Goal: Feedback & Contribution: Submit feedback/report problem

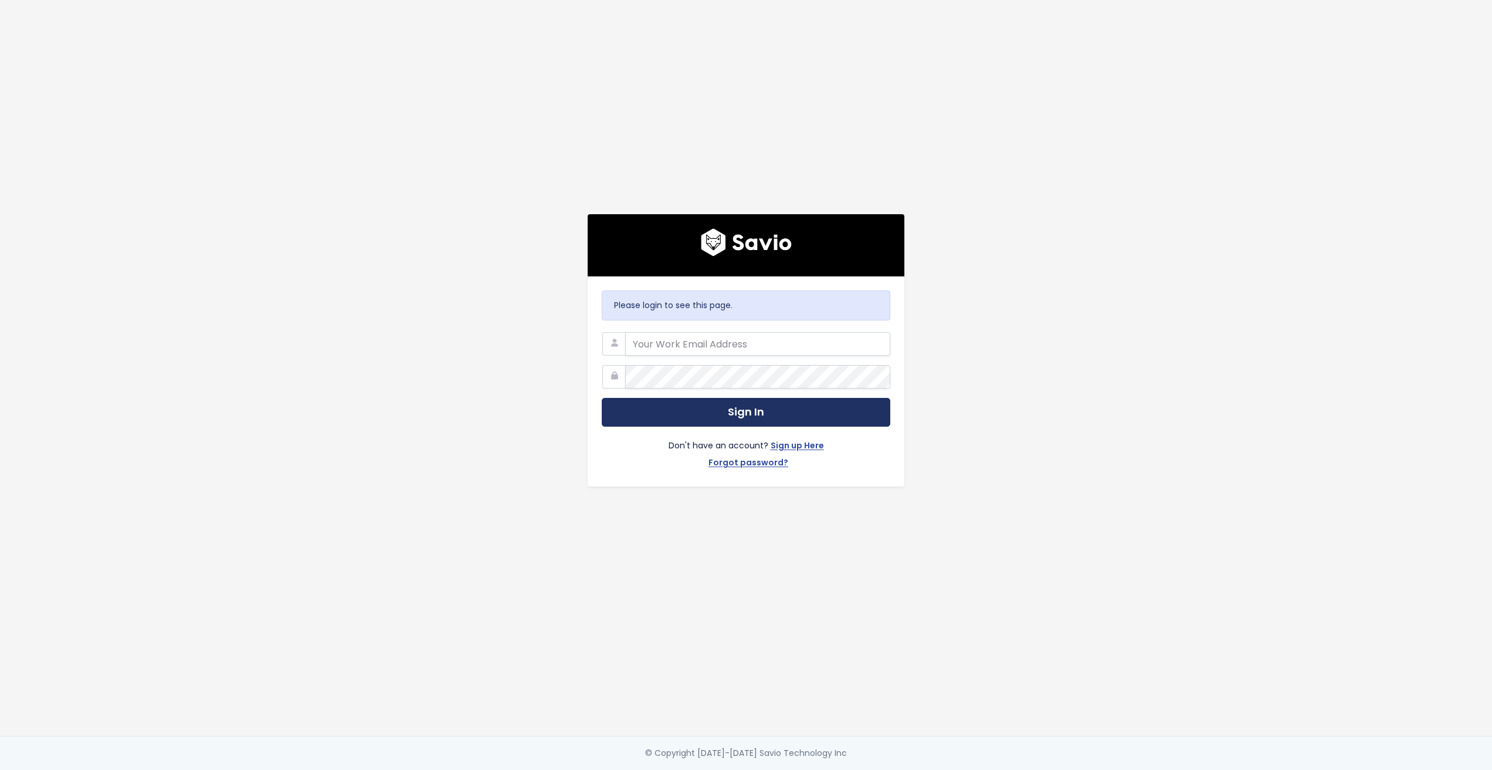
type input "[PERSON_NAME][EMAIL_ADDRESS][DOMAIN_NAME]"
click at [690, 407] on button "Sign In" at bounding box center [746, 412] width 289 height 29
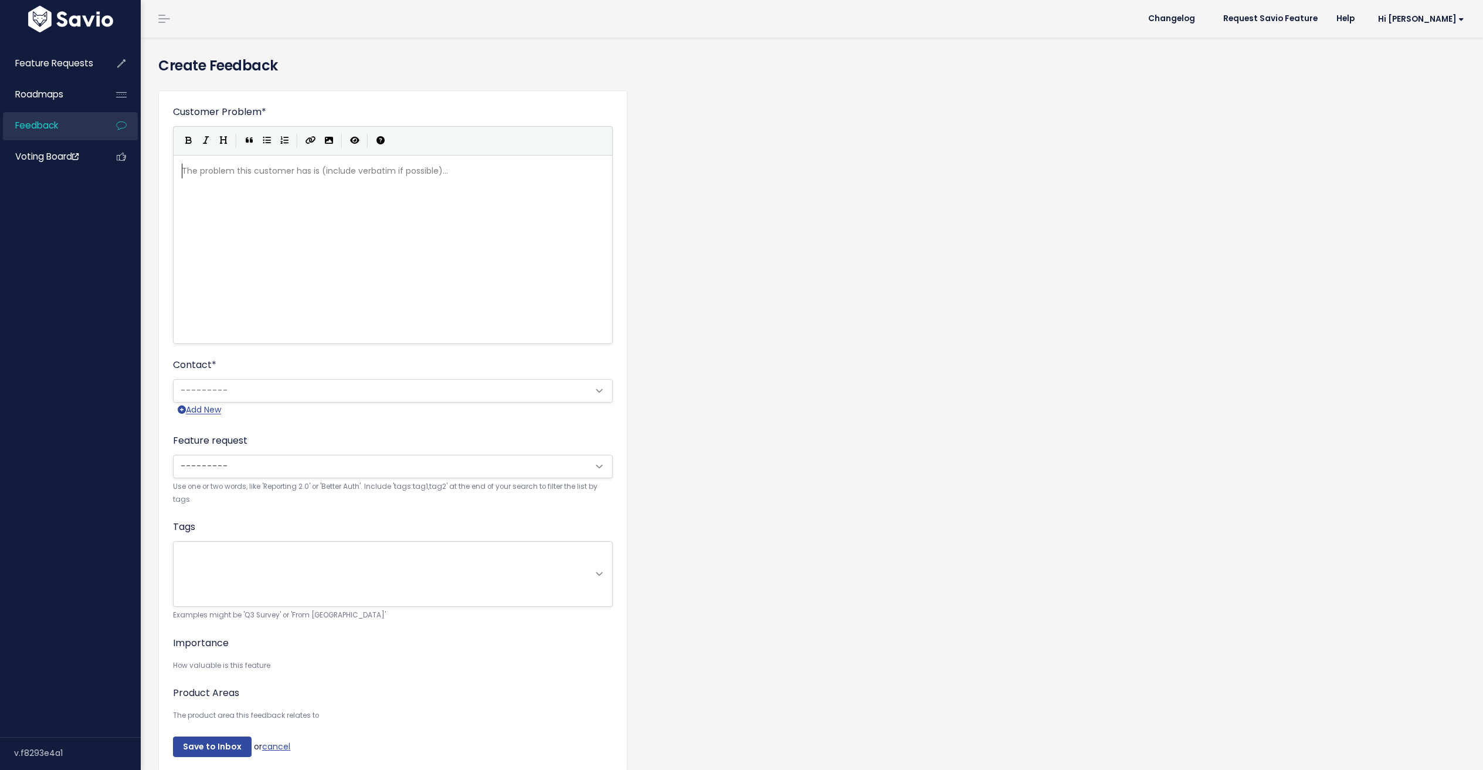
scroll to position [1, 0]
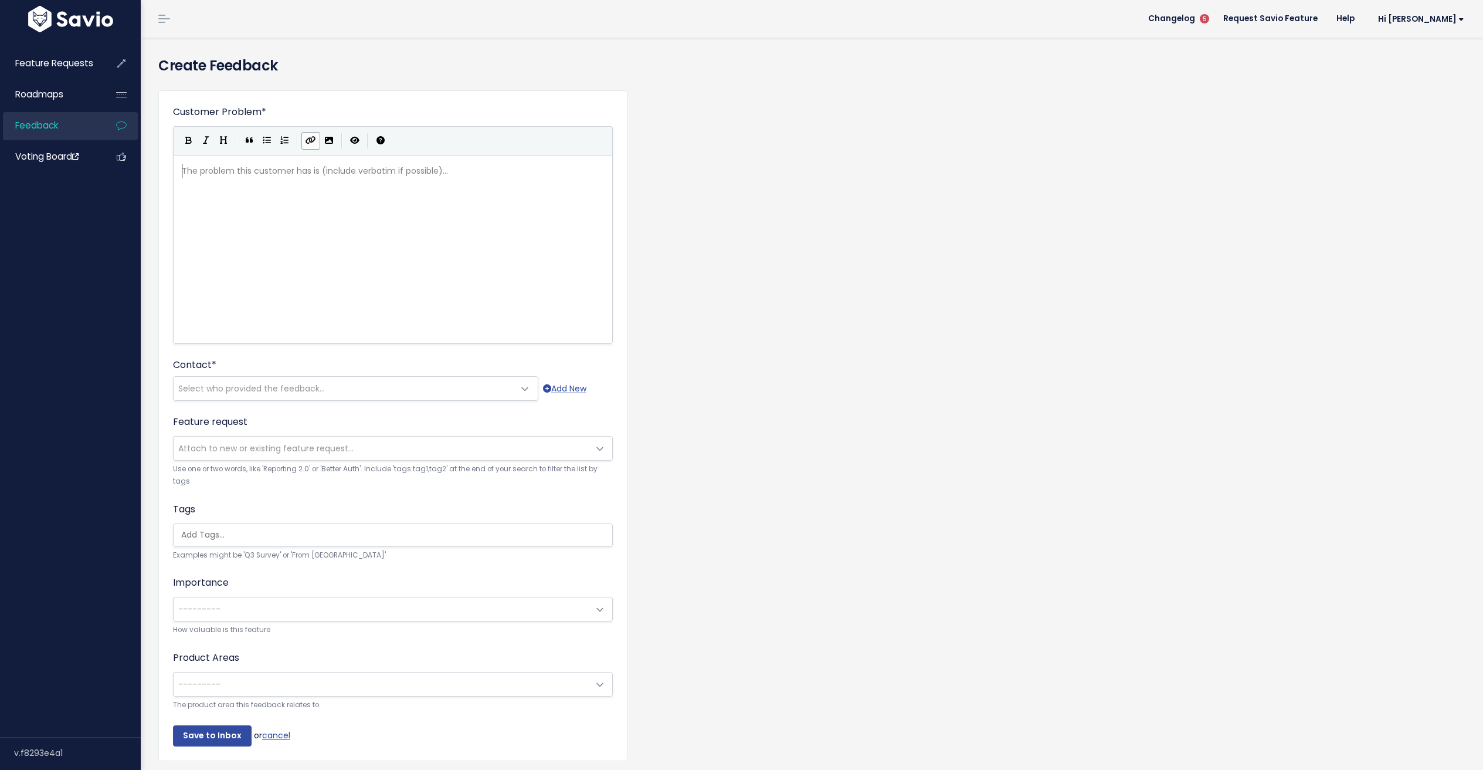
click at [309, 142] on icon "Create Link" at bounding box center [311, 140] width 11 height 8
paste textarea "T"
type textarea "This patient"
click at [250, 171] on span "https://" at bounding box center [258, 171] width 32 height 12
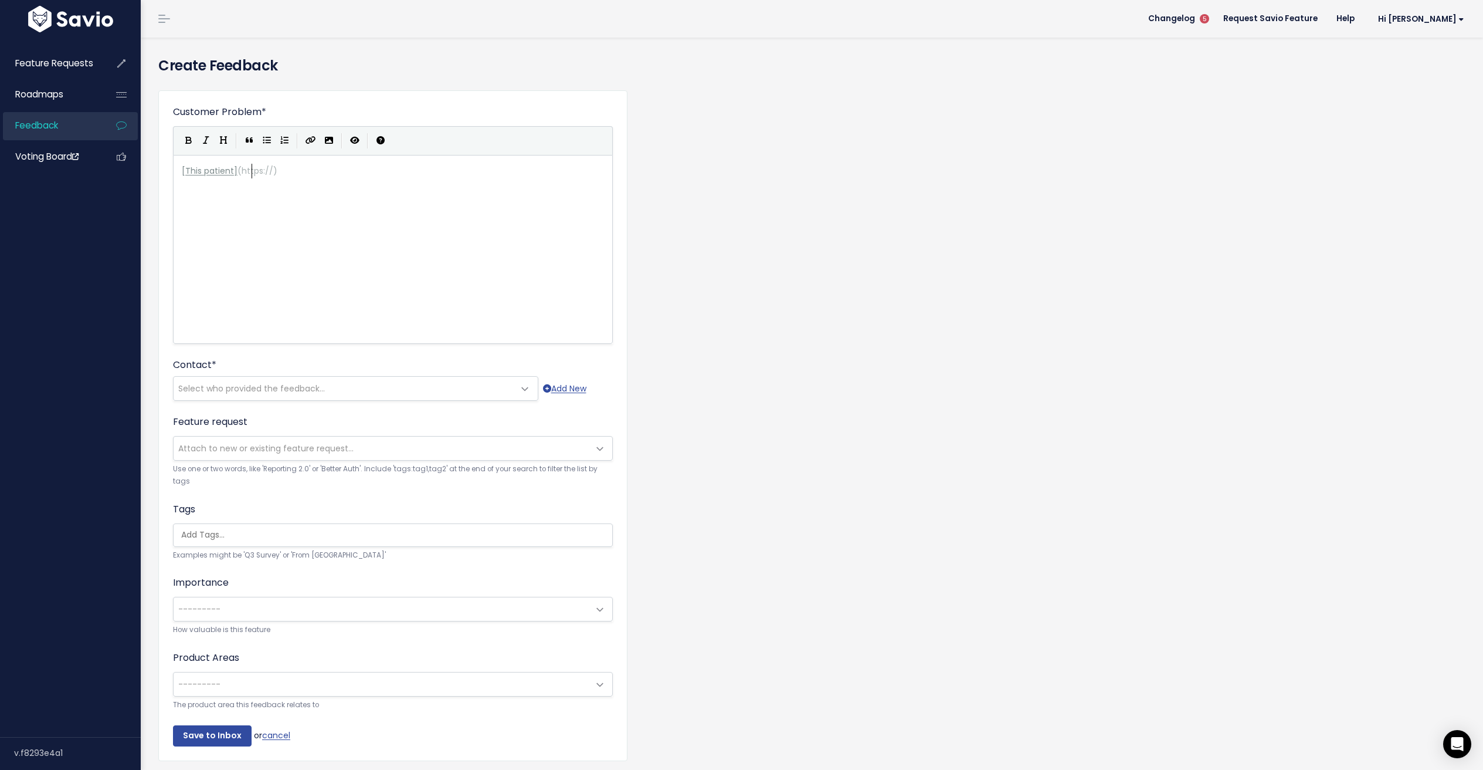
paste textarea "https"
click at [260, 173] on span "https://" at bounding box center [258, 171] width 32 height 12
type textarea "https"
type textarea "https://"
drag, startPoint x: 271, startPoint y: 171, endPoint x: 242, endPoint y: 174, distance: 29.4
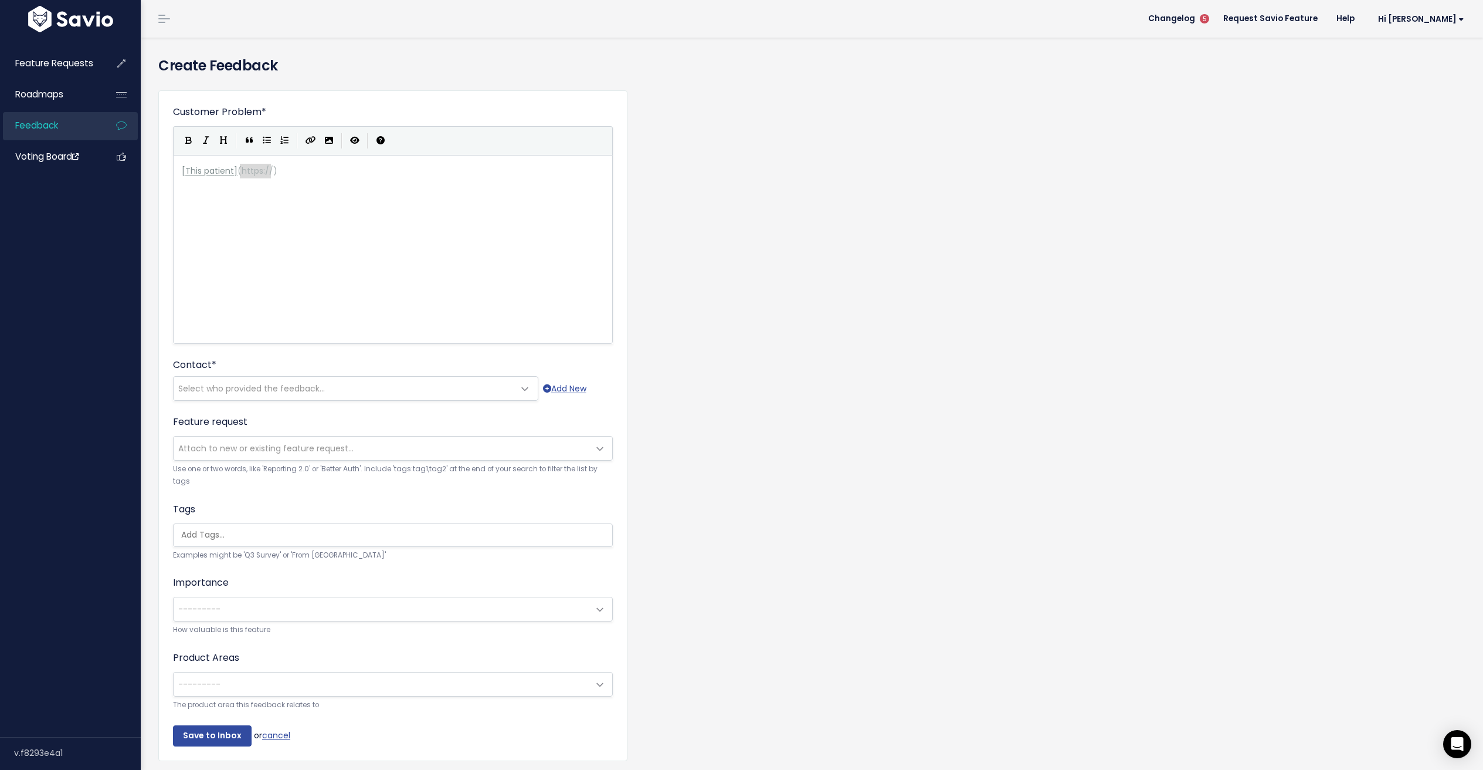
paste textarea
click at [484, 171] on pre "[ This patient ] ( https://nextpatient.co/pa/5471/index#visit/92064321 )" at bounding box center [397, 171] width 436 height 15
type textarea "was able to cancel a visit after the fa"
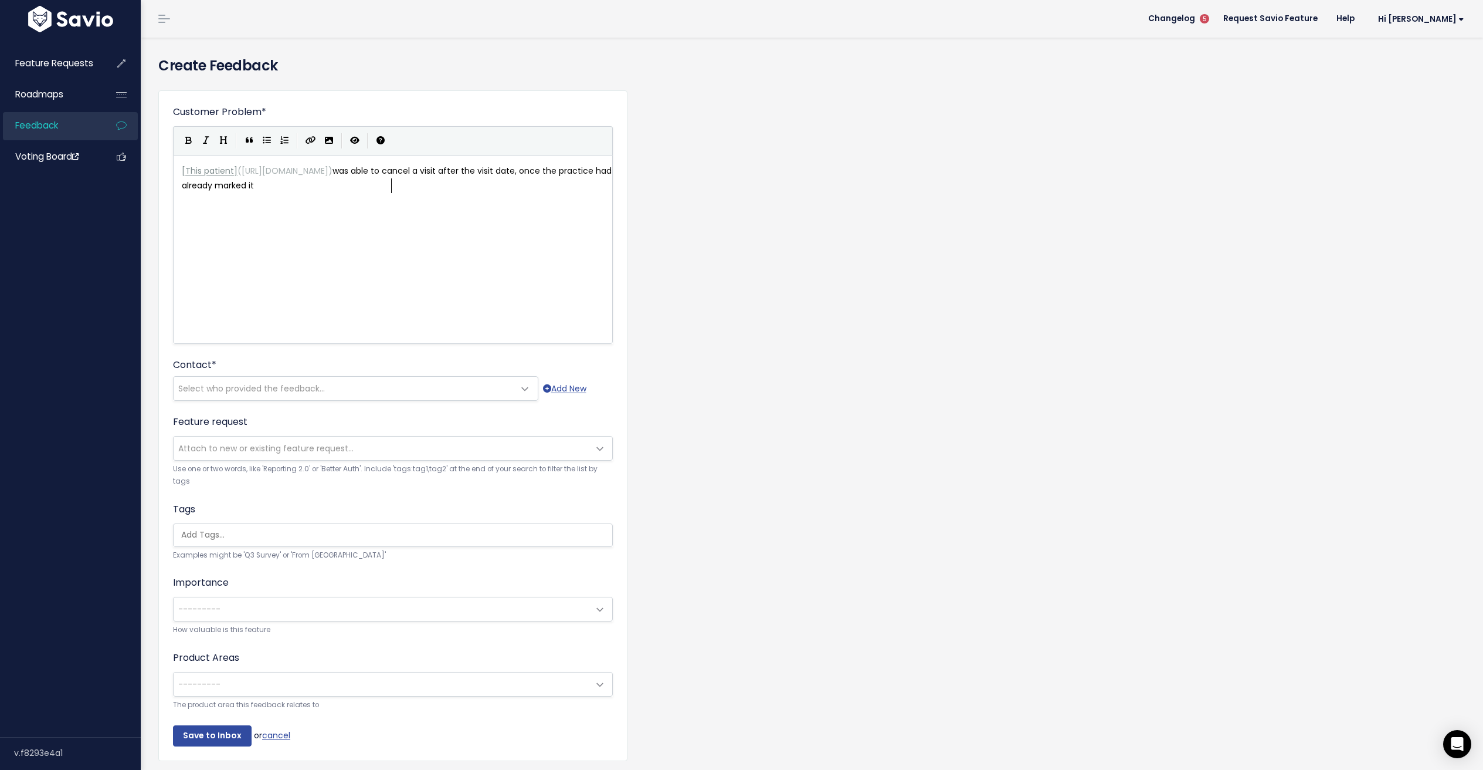
type textarea "visit date, once the practice had already marked it s"
type textarea "as a no-show."
click at [421, 383] on span "Select who provided the feedback..." at bounding box center [344, 388] width 341 height 23
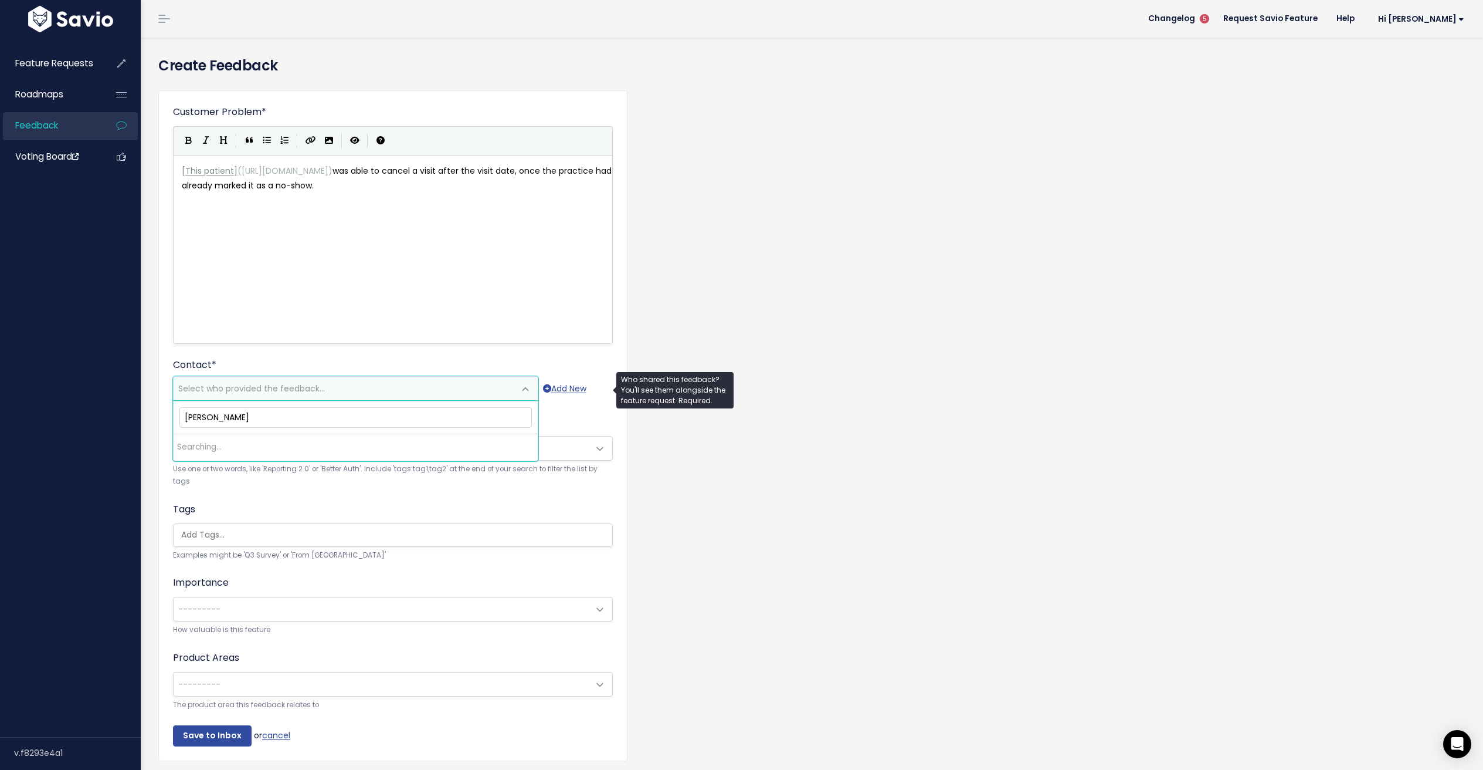
type input "madison wie"
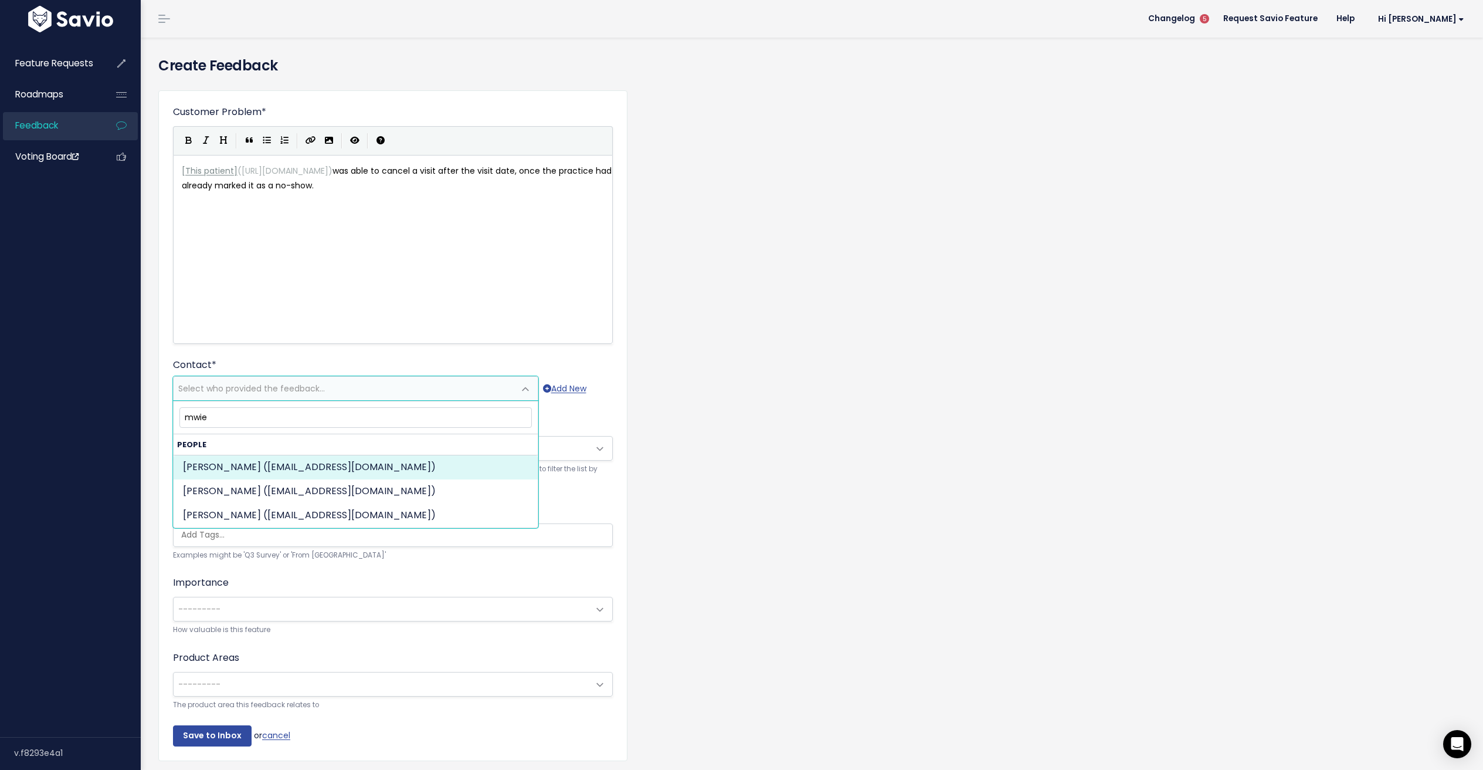
type input "mwies"
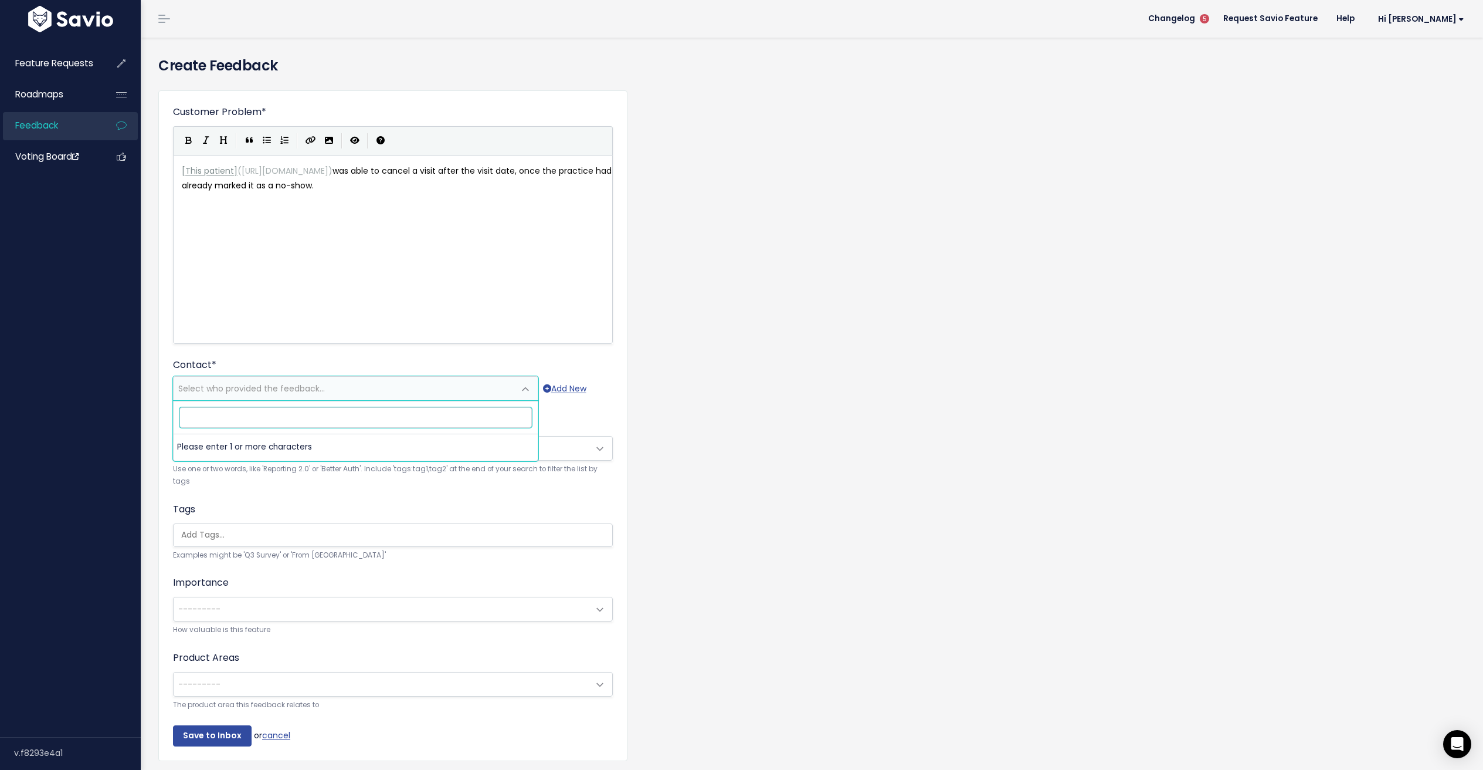
paste input "madison@northstardermatology.com"
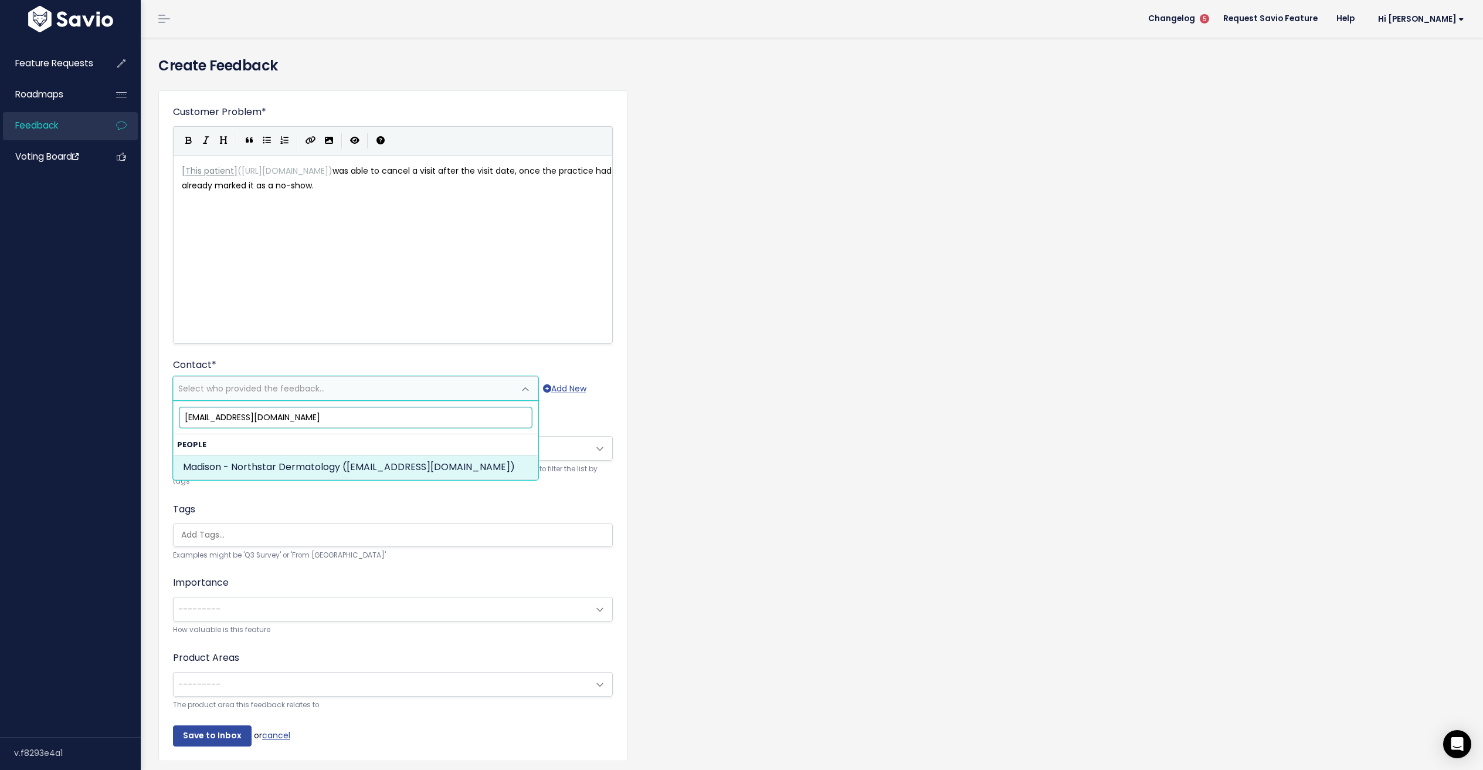
type input "madison@northstardermatology.com"
select select "88470429"
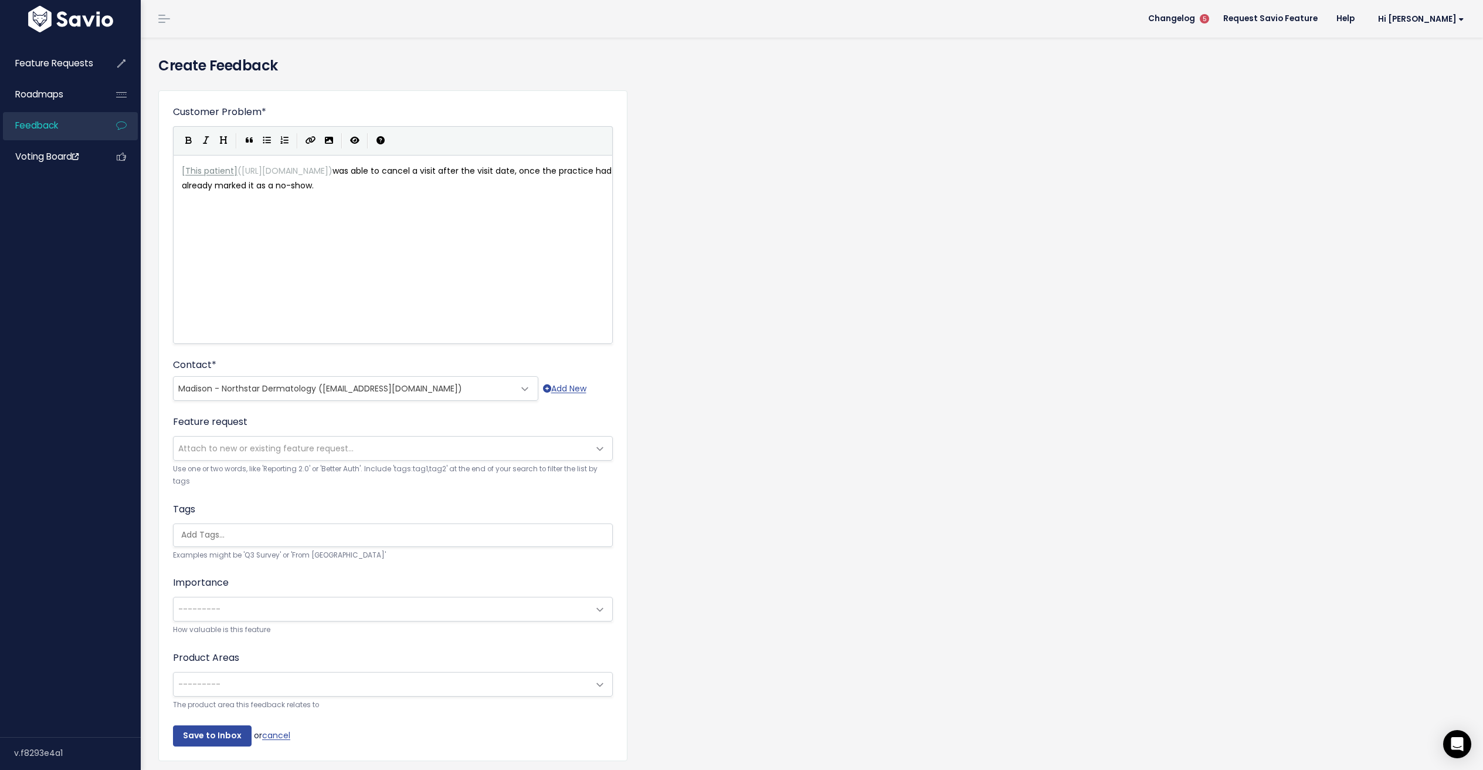
click at [261, 612] on span "---------" at bounding box center [381, 608] width 415 height 23
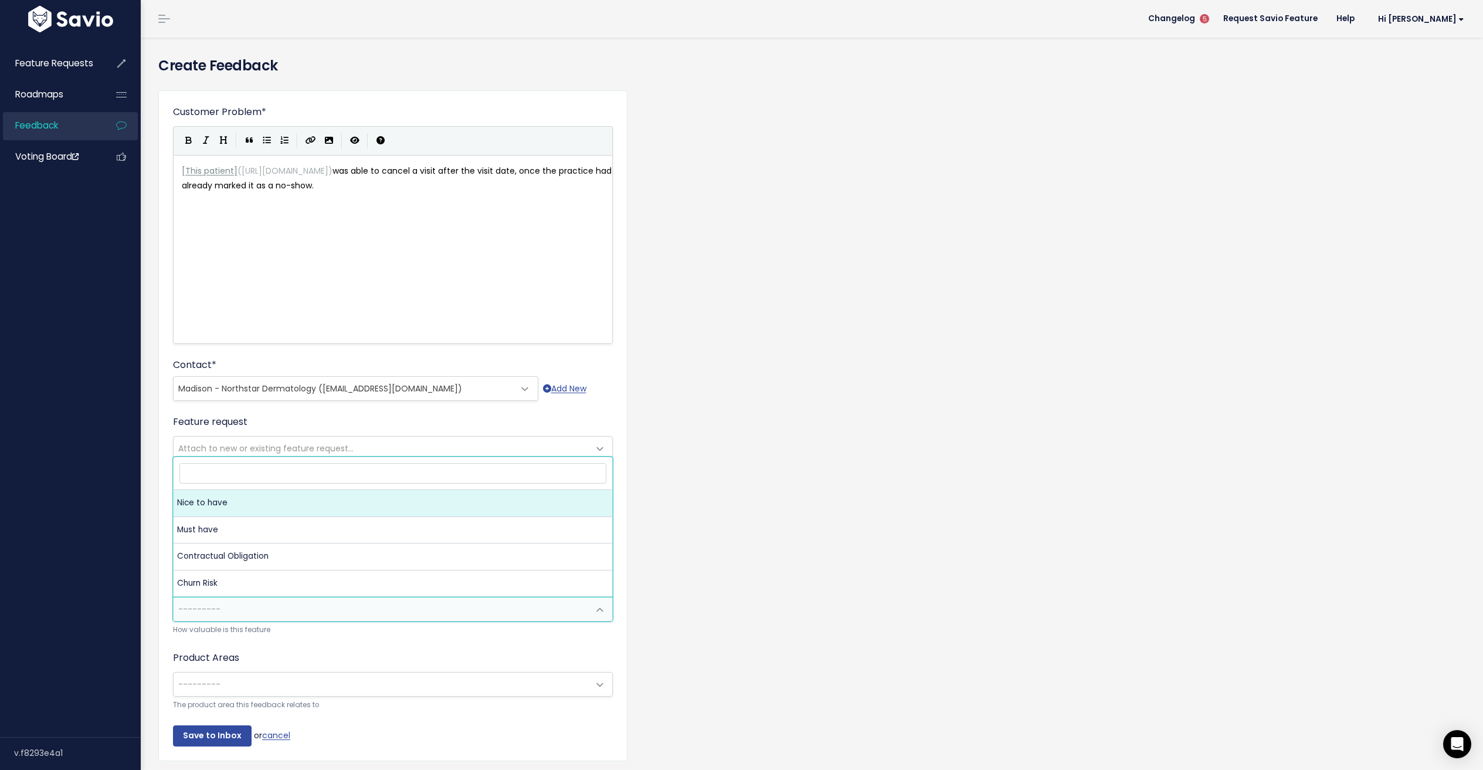
select select "NICE_TO_HAVE"
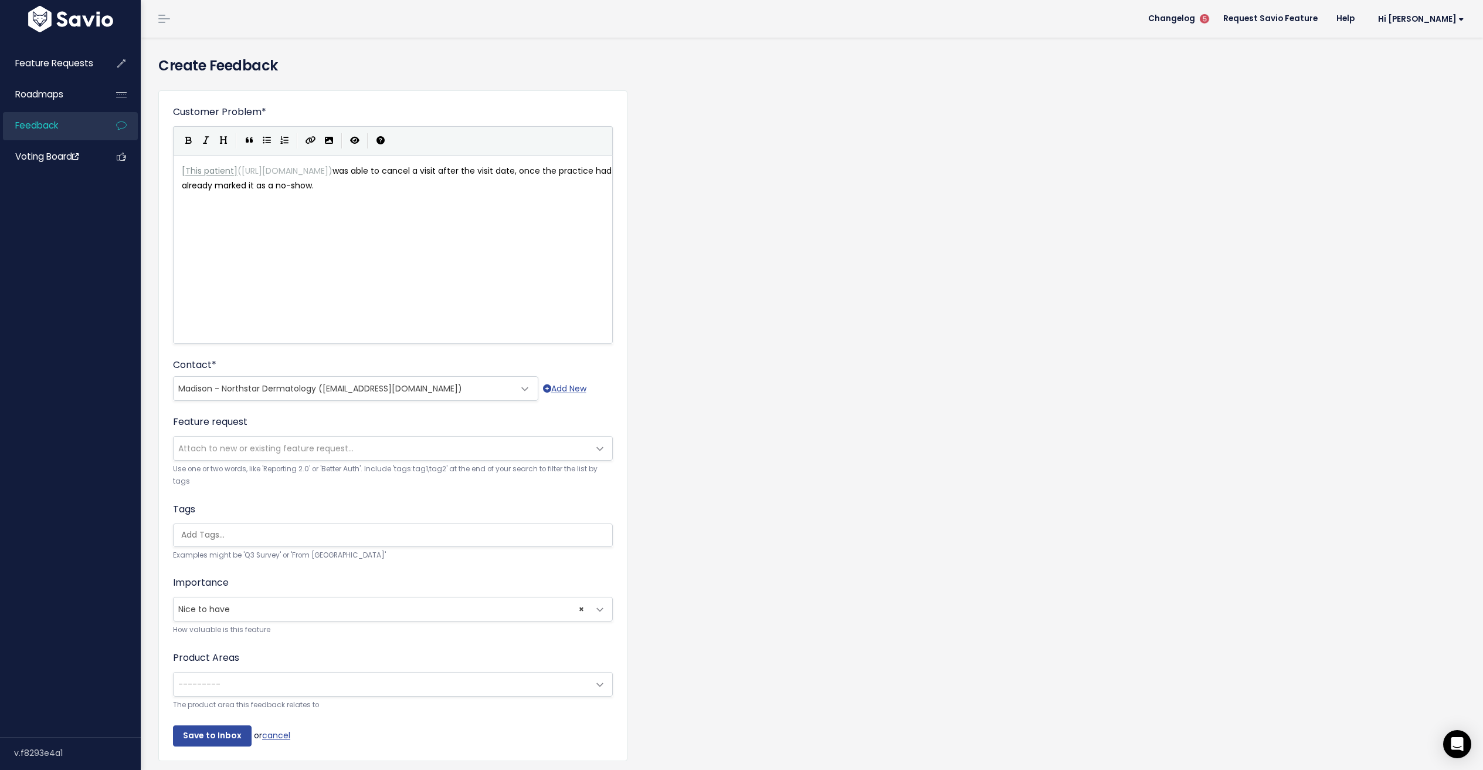
click at [261, 685] on span "---------" at bounding box center [381, 683] width 415 height 23
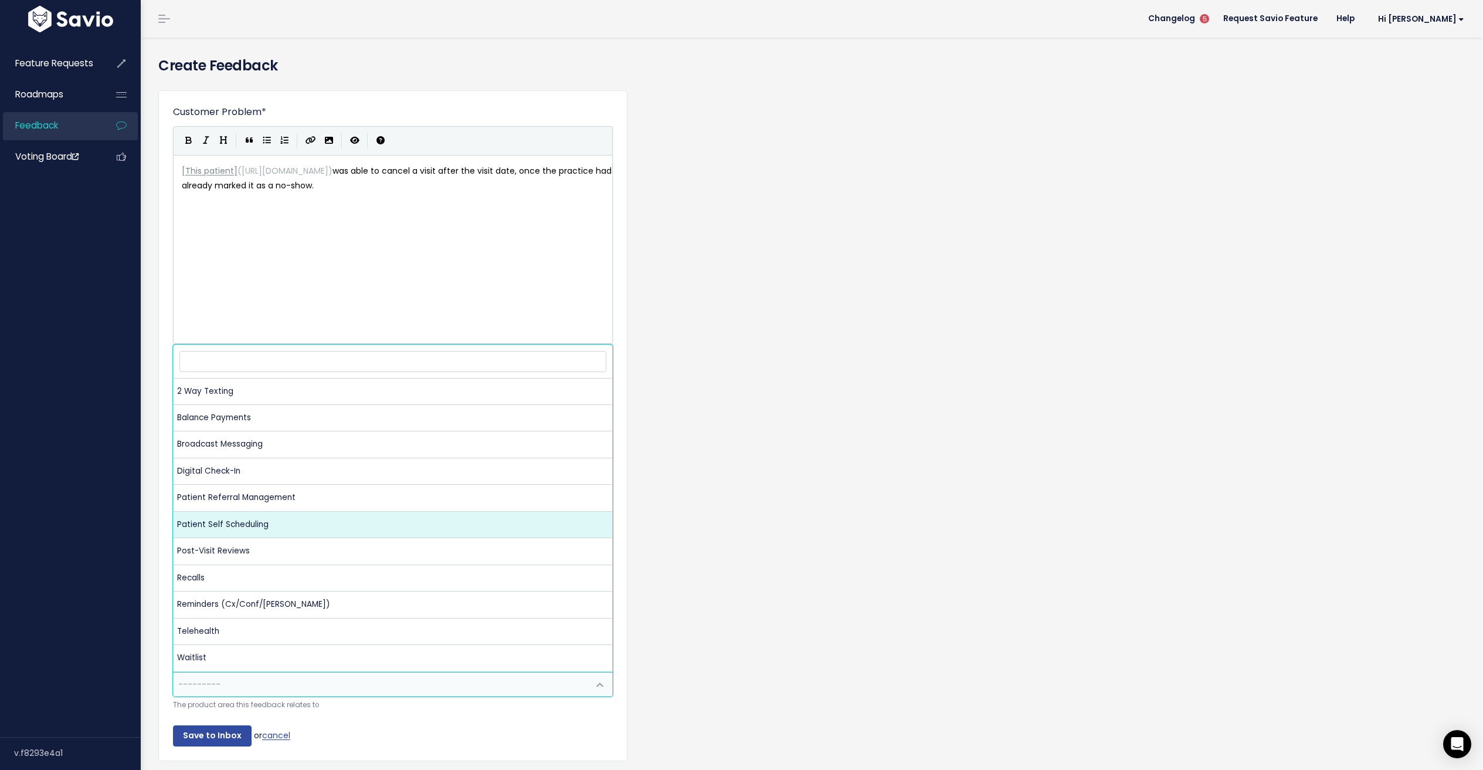
select select "NP:PATIENT_SELF_SCHEDULING"
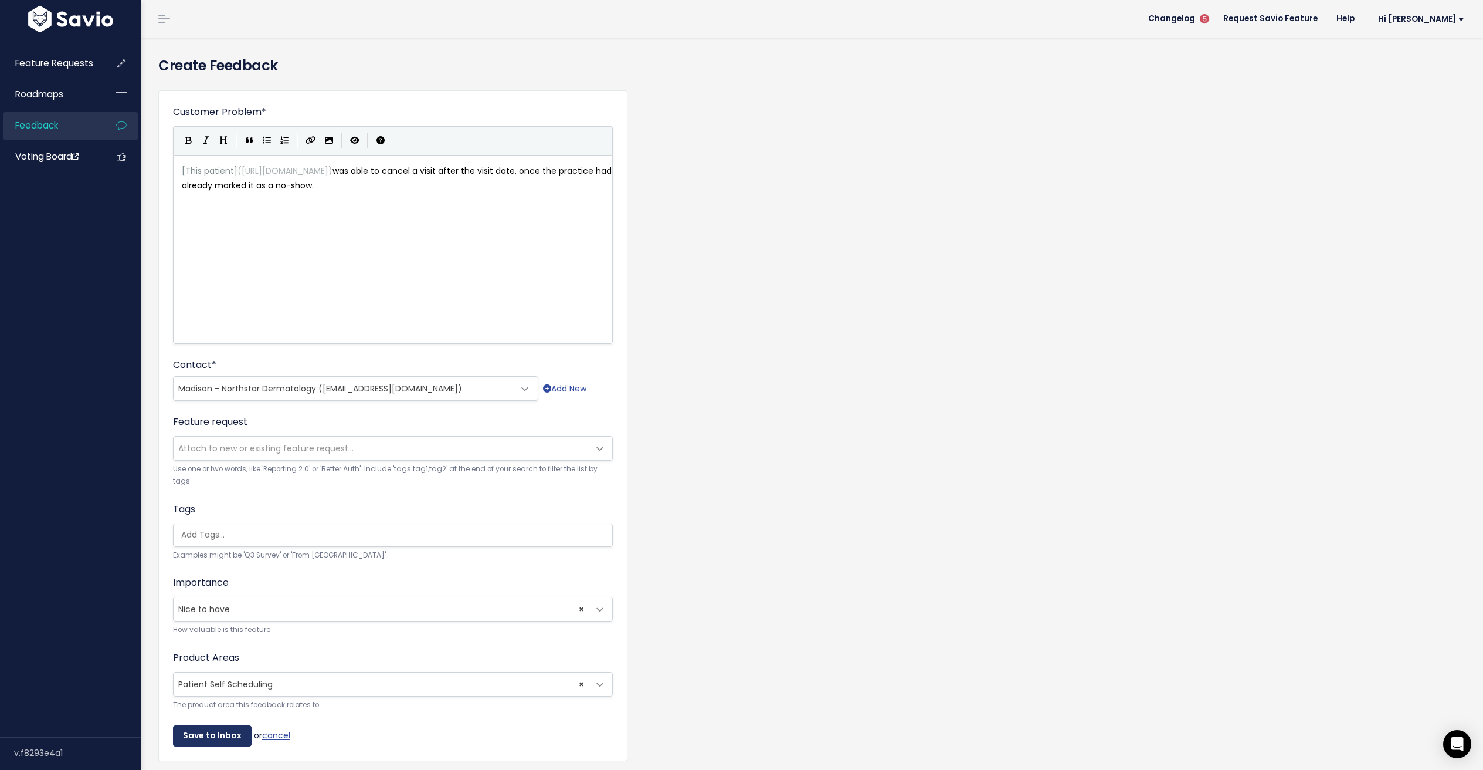
click at [202, 740] on input "Save to Inbox" at bounding box center [212, 735] width 79 height 21
